Goal: Information Seeking & Learning: Learn about a topic

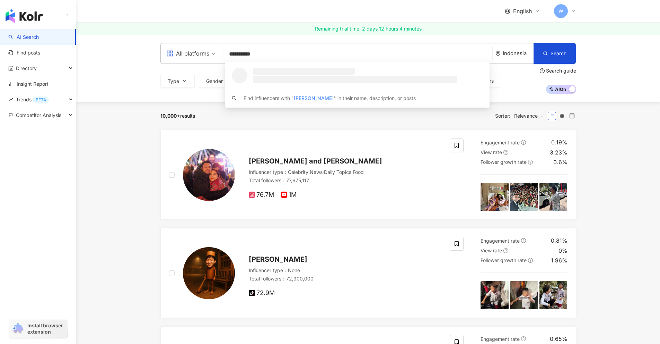
type input "**********"
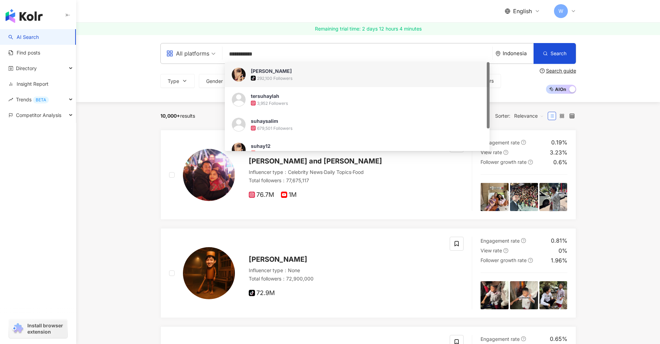
click at [276, 70] on div "Suhay Salim" at bounding box center [271, 71] width 41 height 7
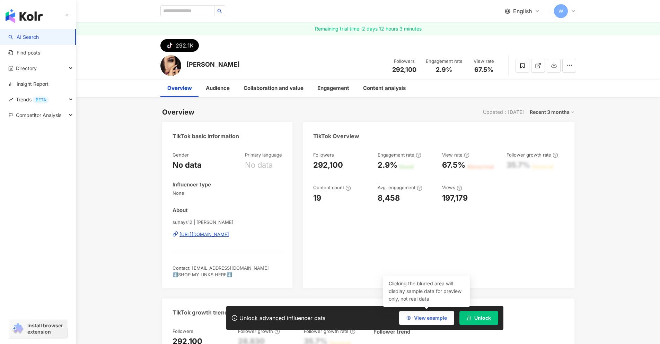
click at [436, 314] on button "View example" at bounding box center [426, 318] width 55 height 14
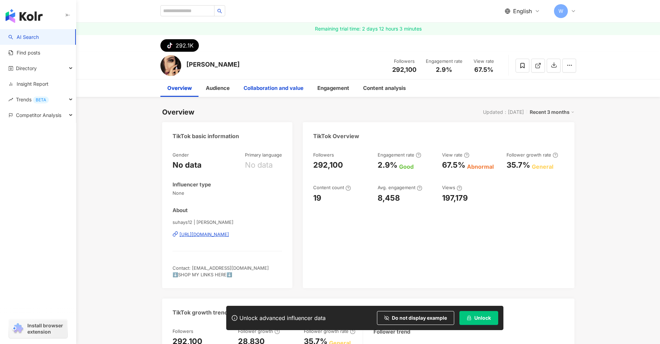
click at [287, 86] on div "Collaboration and value" at bounding box center [274, 88] width 60 height 8
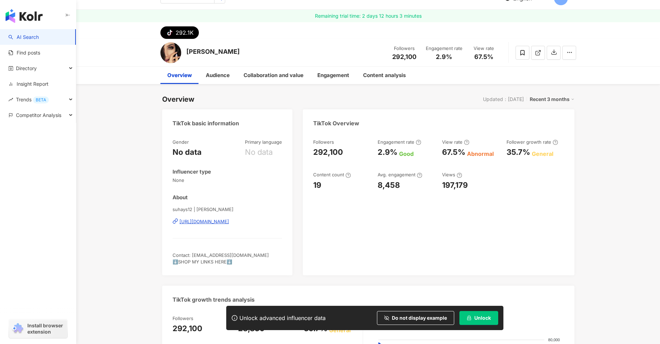
scroll to position [12, 0]
click at [322, 77] on div "Engagement" at bounding box center [334, 75] width 32 height 8
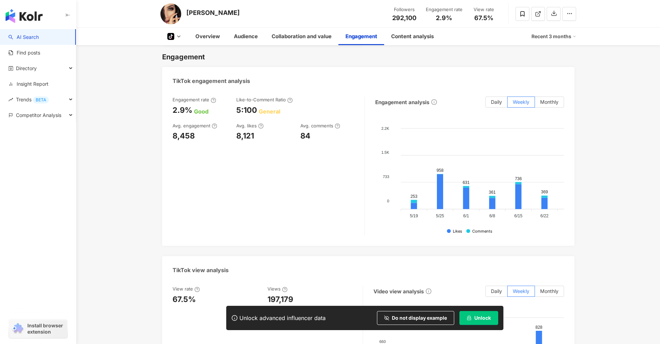
click at [39, 36] on link "AI Search" at bounding box center [23, 37] width 31 height 7
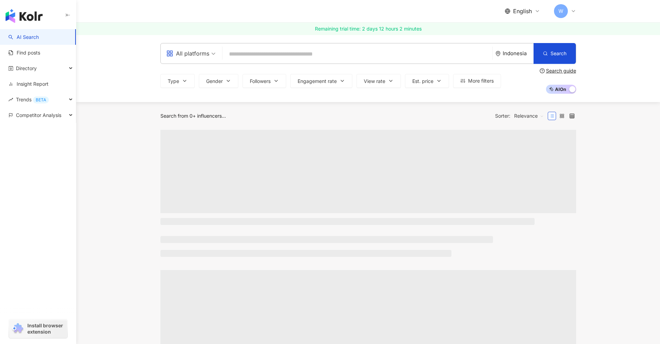
click at [44, 83] on link "Insight Report" at bounding box center [28, 83] width 40 height 7
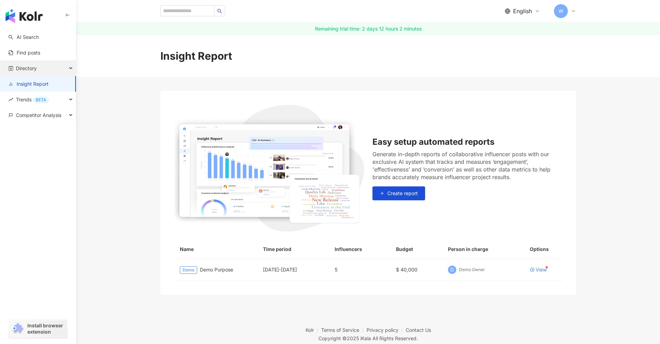
click at [47, 65] on div "Directory" at bounding box center [38, 68] width 76 height 16
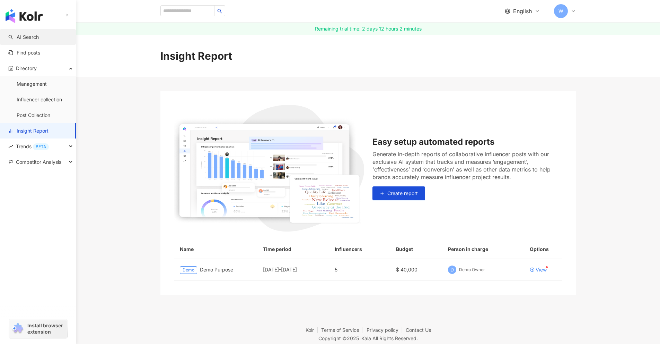
click at [39, 41] on link "AI Search" at bounding box center [23, 37] width 31 height 7
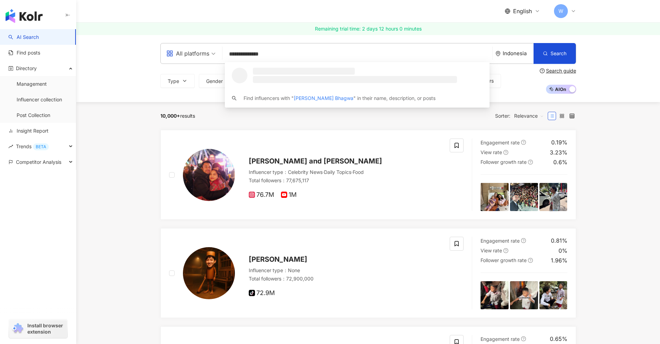
type input "**********"
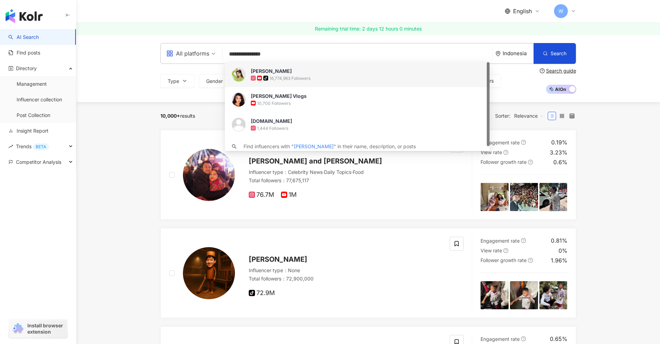
click at [351, 81] on div "tiktok-icon 16,774,963 Followers" at bounding box center [367, 78] width 232 height 7
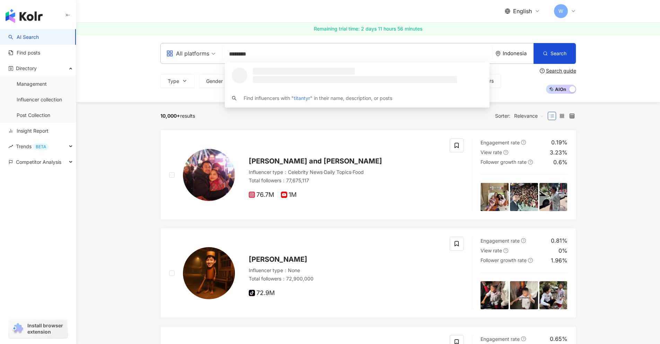
type input "*********"
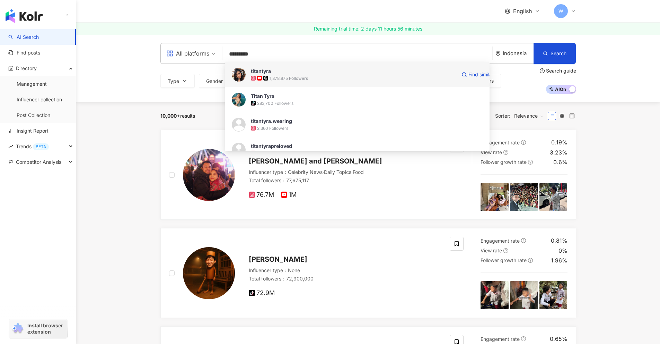
click at [309, 76] on div "1,878,875 Followers" at bounding box center [354, 78] width 206 height 7
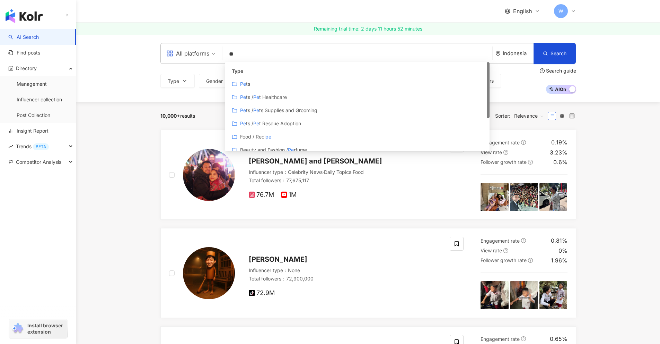
type input "*"
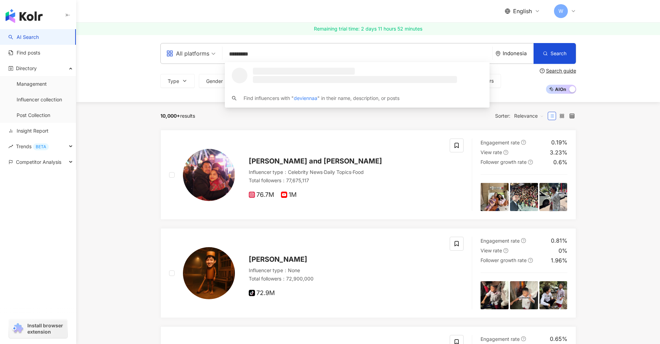
type input "**********"
click at [391, 67] on div "deviennaaa 414,777 Followers" at bounding box center [357, 74] width 265 height 25
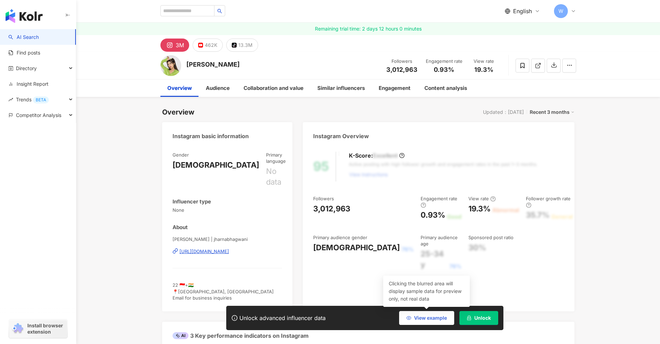
click at [441, 315] on span "View example" at bounding box center [430, 318] width 33 height 6
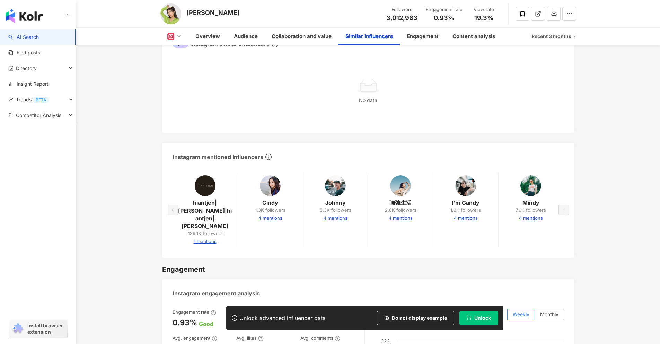
scroll to position [1223, 0]
click at [434, 40] on div "Engagement" at bounding box center [423, 36] width 32 height 8
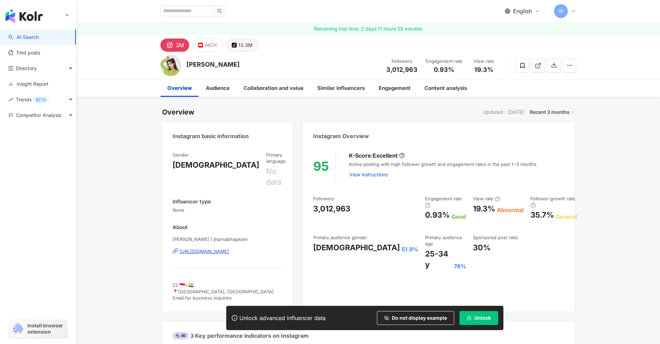
click at [240, 42] on div "13.3M" at bounding box center [245, 45] width 14 height 10
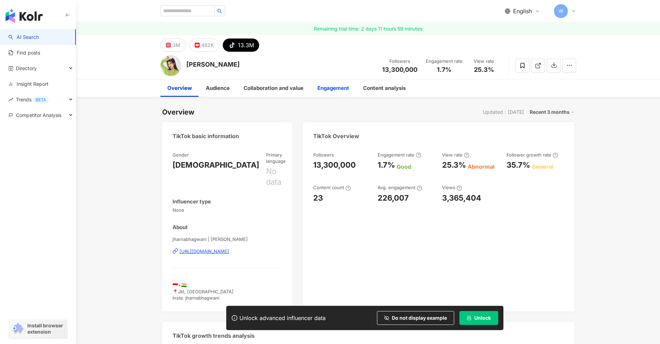
click at [343, 82] on div "Engagement" at bounding box center [334, 87] width 46 height 17
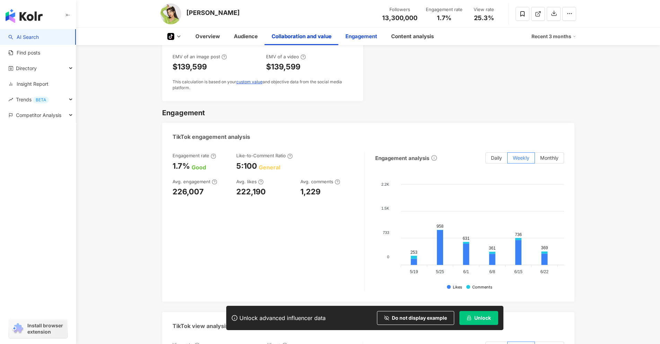
scroll to position [670, 0]
click at [357, 41] on div "Engagement" at bounding box center [362, 36] width 46 height 17
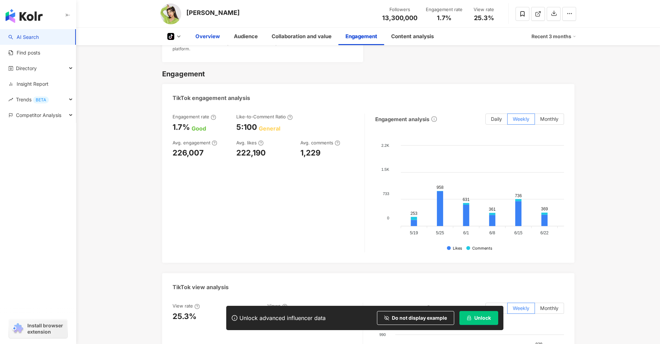
click at [206, 38] on div "Overview" at bounding box center [208, 36] width 25 height 8
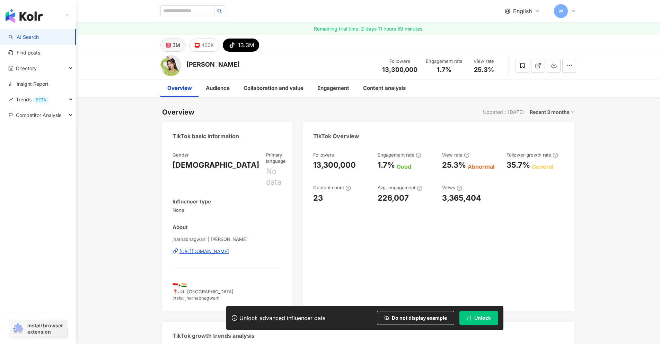
click at [178, 44] on div "3M" at bounding box center [177, 45] width 8 height 10
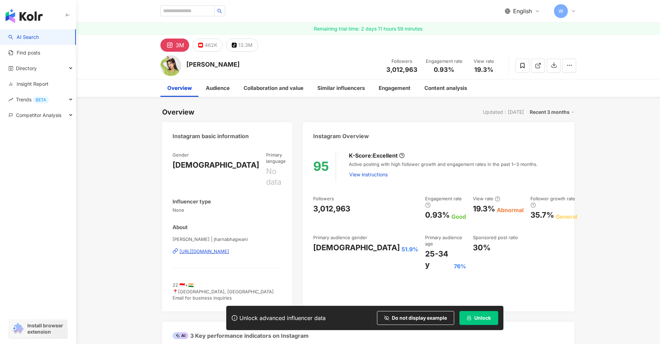
scroll to position [7, 0]
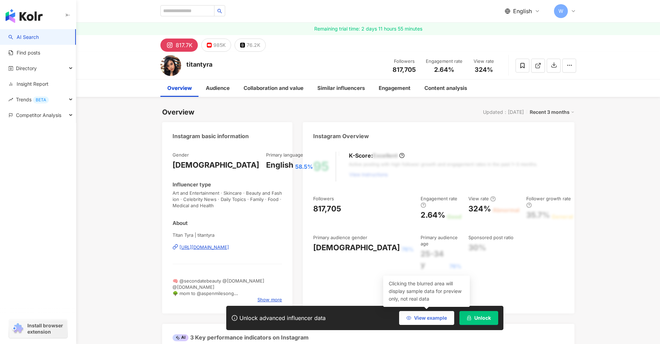
click at [442, 315] on span "View example" at bounding box center [430, 318] width 33 height 6
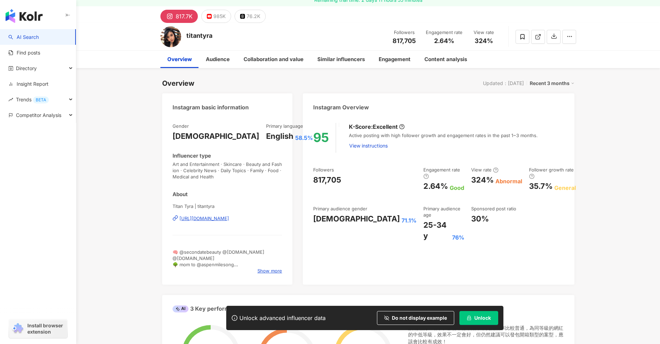
scroll to position [29, 0]
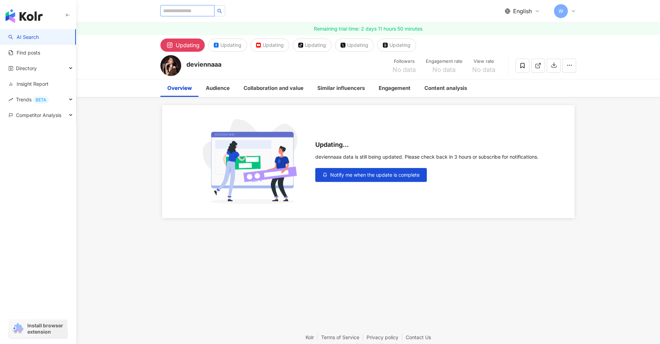
click at [213, 10] on input "search" at bounding box center [187, 10] width 54 height 11
click at [39, 37] on link "AI Search" at bounding box center [23, 37] width 31 height 7
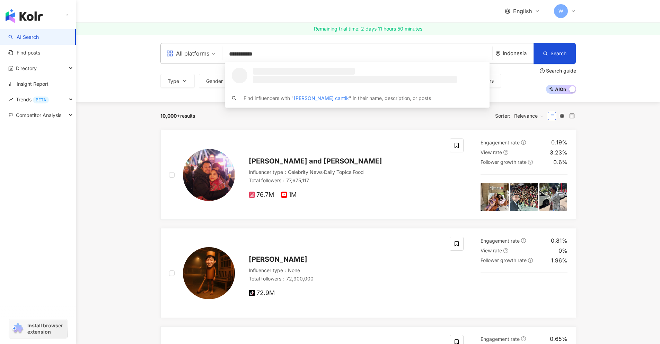
type input "**********"
